Goal: Task Accomplishment & Management: Complete application form

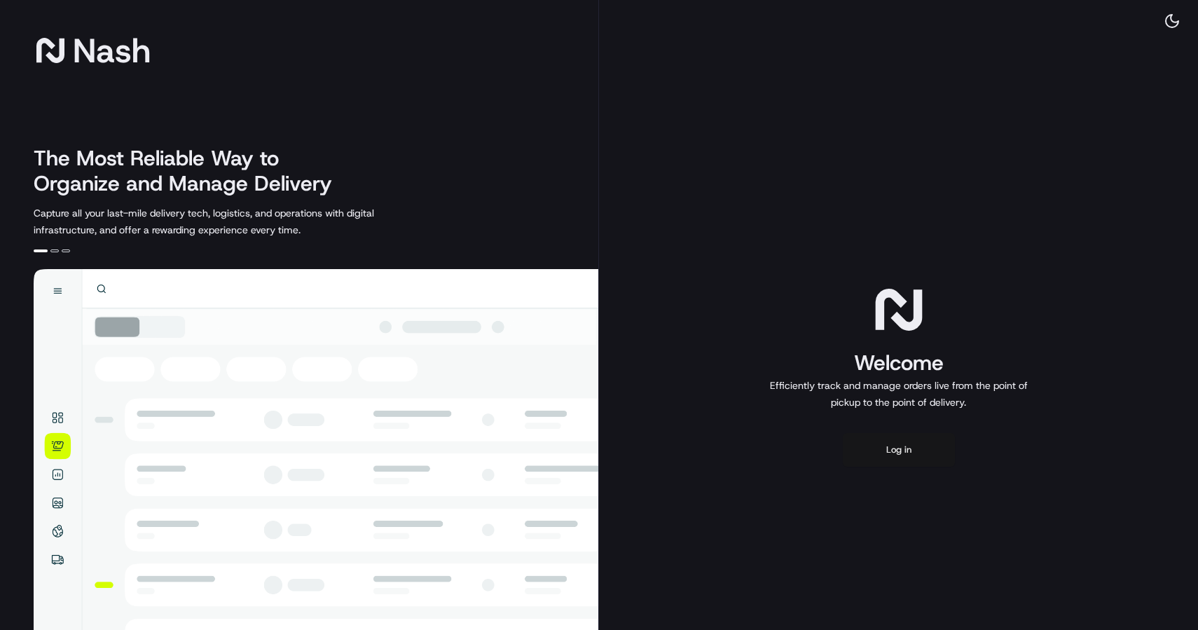
click at [908, 453] on button "Log in" at bounding box center [899, 450] width 112 height 34
click at [896, 441] on button "Log in" at bounding box center [899, 450] width 112 height 34
click at [907, 444] on button "Log in" at bounding box center [899, 450] width 112 height 34
